Goal: Check status

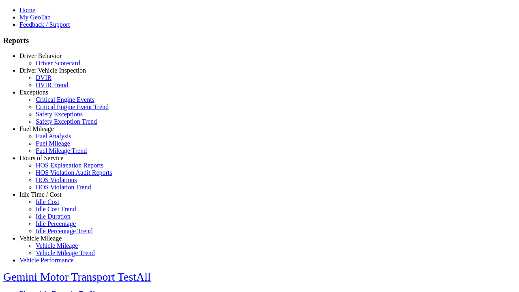
select select "**********"
type input "**********"
